Goal: Navigation & Orientation: Find specific page/section

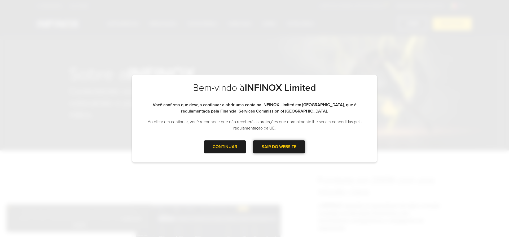
click at [260, 145] on div "SAIR DO WEBSITE" at bounding box center [279, 146] width 52 height 13
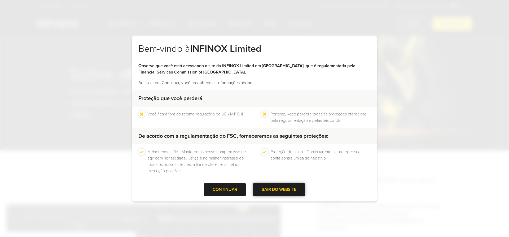
click at [283, 188] on div "SAIR DO WEBSITE" at bounding box center [279, 189] width 52 height 13
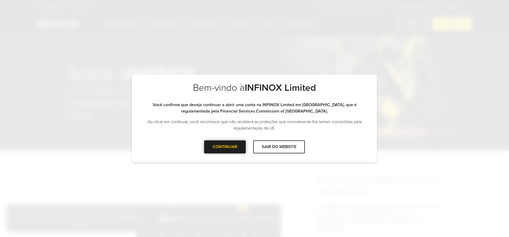
click at [228, 143] on div "CONTINUAR" at bounding box center [225, 146] width 42 height 13
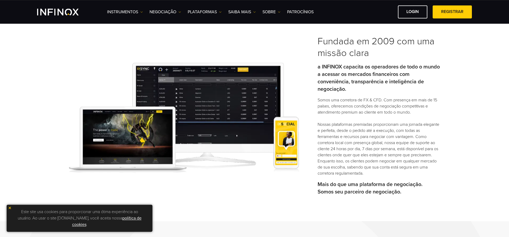
scroll to position [81, 0]
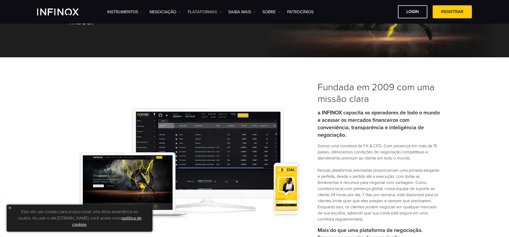
click at [213, 12] on link "PLATAFORMAS" at bounding box center [205, 12] width 34 height 6
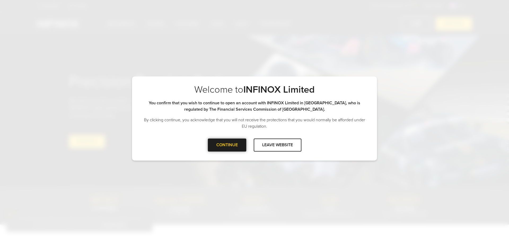
click at [227, 145] on div at bounding box center [227, 145] width 0 height 0
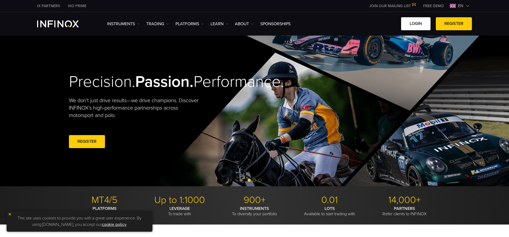
click at [420, 21] on link "LOGIN" at bounding box center [415, 23] width 29 height 13
